Goal: Task Accomplishment & Management: Complete application form

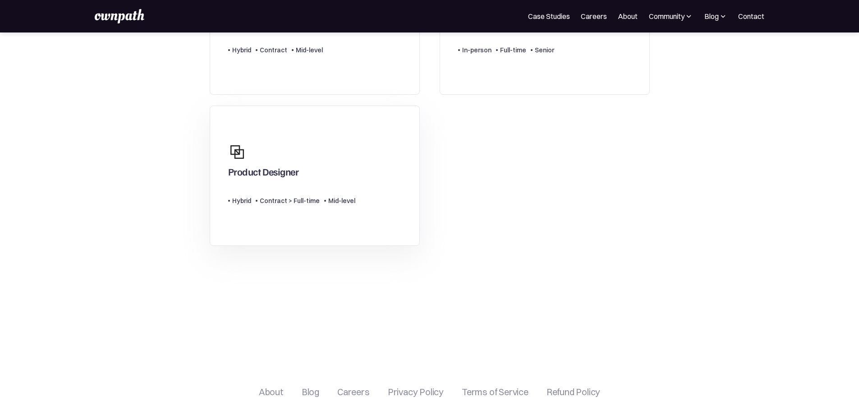
scroll to position [154, 0]
click at [270, 174] on div "Product Designer" at bounding box center [263, 174] width 71 height 16
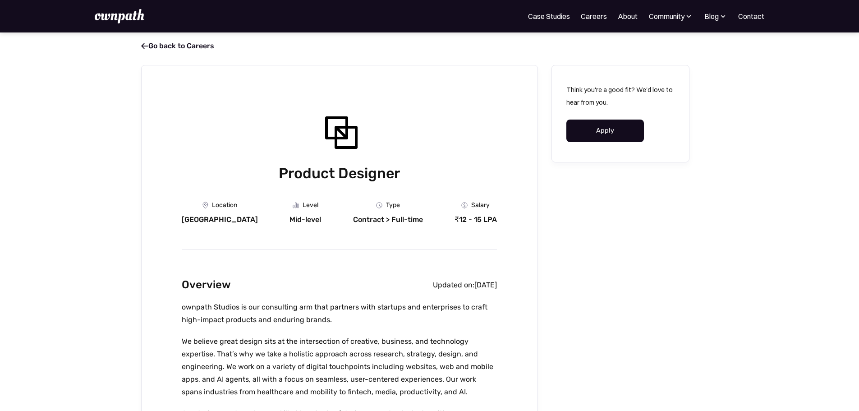
click at [598, 133] on link "Apply" at bounding box center [605, 130] width 78 height 23
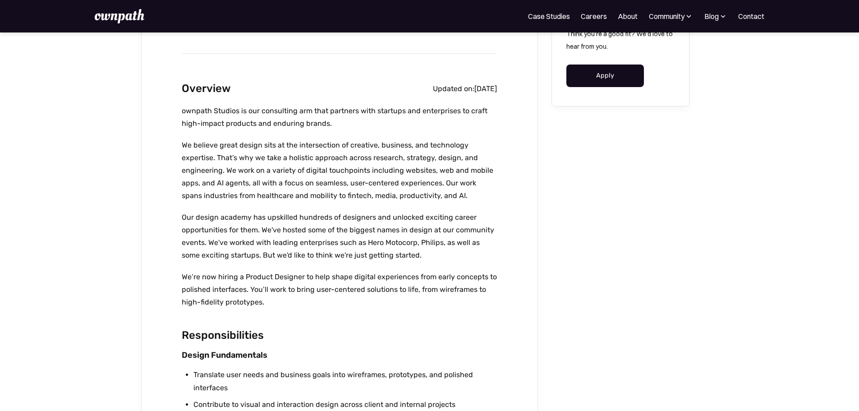
scroll to position [197, 0]
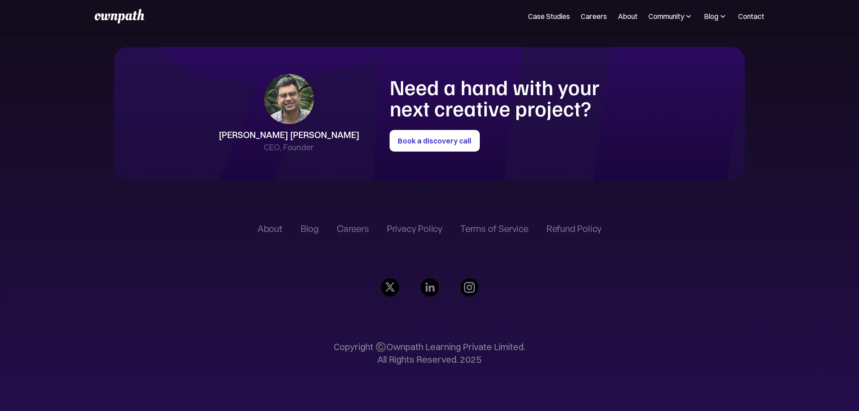
scroll to position [2524, 0]
